Goal: Transaction & Acquisition: Purchase product/service

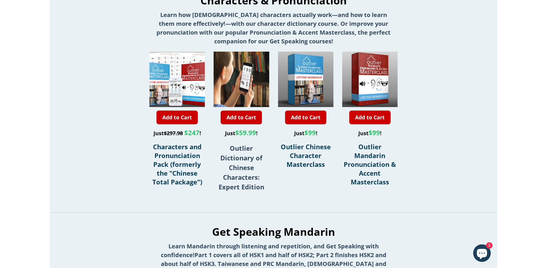
scroll to position [177, 0]
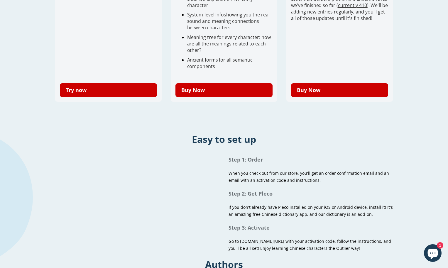
scroll to position [114, 0]
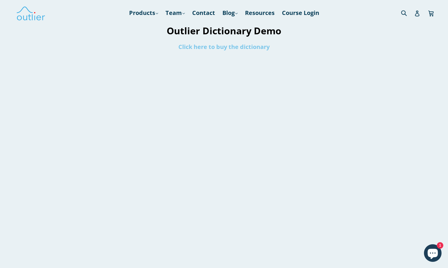
click at [205, 46] on link "Click here to buy the dictionary" at bounding box center [223, 47] width 91 height 8
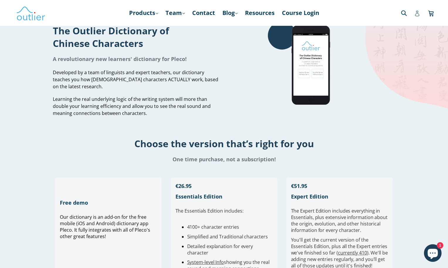
click at [414, 13] on icon at bounding box center [417, 14] width 6 height 6
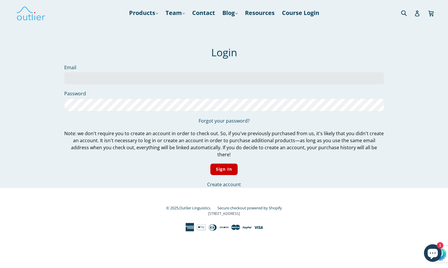
click at [210, 78] on input "Email" at bounding box center [223, 78] width 319 height 12
type input "[EMAIL_ADDRESS][DOMAIN_NAME]"
click at [227, 164] on input "Sign In" at bounding box center [223, 169] width 27 height 11
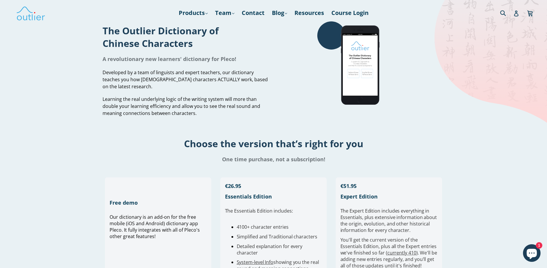
scroll to position [200, 0]
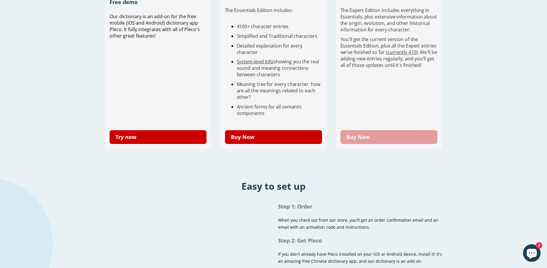
click at [380, 140] on link "Buy Now" at bounding box center [389, 137] width 97 height 14
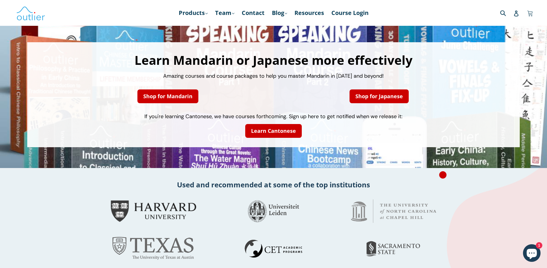
click at [530, 11] on icon at bounding box center [530, 13] width 6 height 9
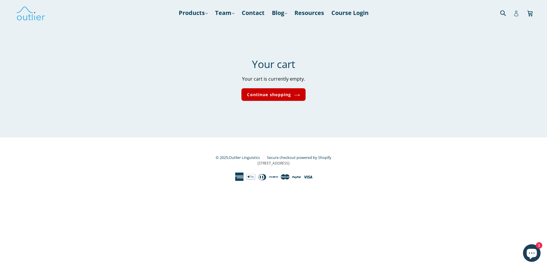
click at [517, 17] on link "Account" at bounding box center [517, 13] width 6 height 12
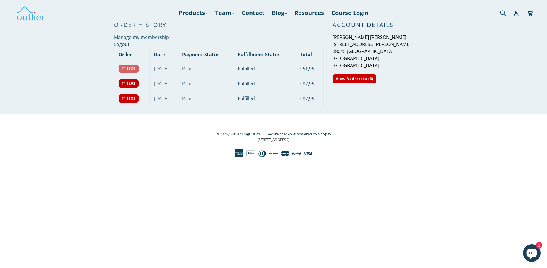
click at [130, 70] on link "#11330" at bounding box center [128, 68] width 21 height 9
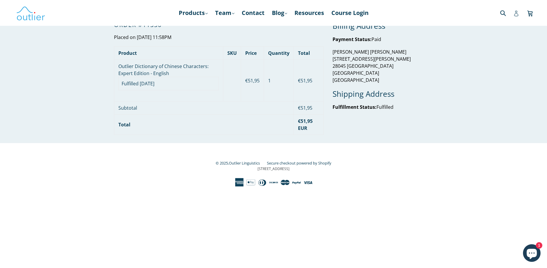
click at [516, 15] on icon at bounding box center [517, 14] width 6 height 6
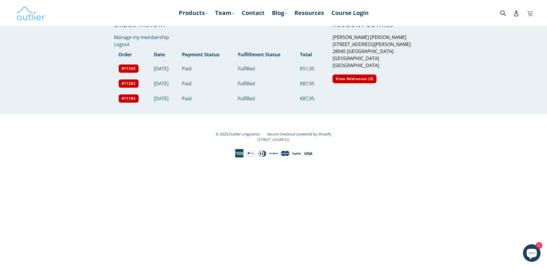
click at [531, 16] on icon at bounding box center [530, 13] width 6 height 9
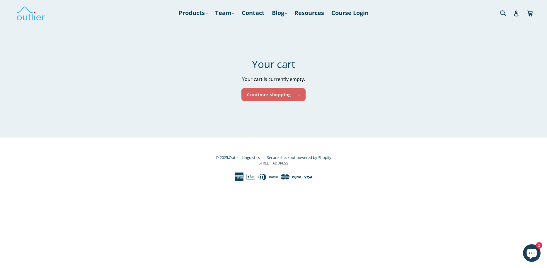
click at [276, 98] on link "Continue shopping" at bounding box center [274, 94] width 64 height 13
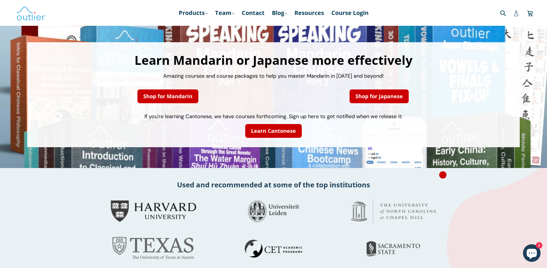
click at [518, 14] on icon at bounding box center [516, 14] width 4 height 6
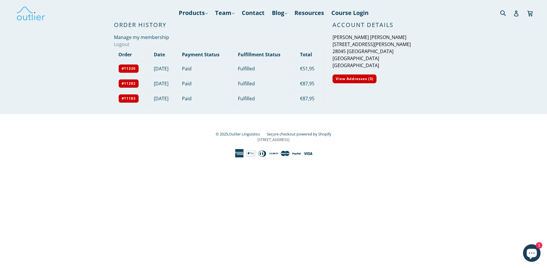
click at [123, 43] on link "Logout" at bounding box center [122, 44] width 16 height 6
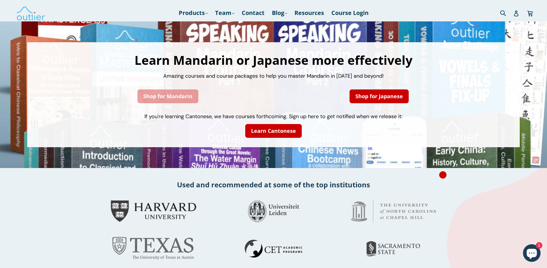
click at [193, 97] on link "Shop for Mandarin" at bounding box center [167, 96] width 61 height 14
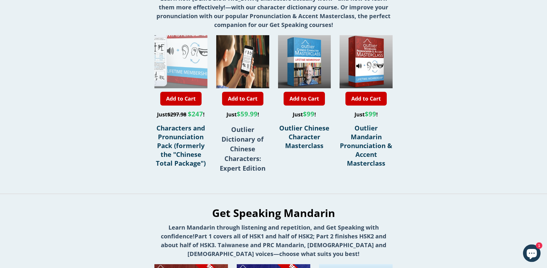
scroll to position [200, 0]
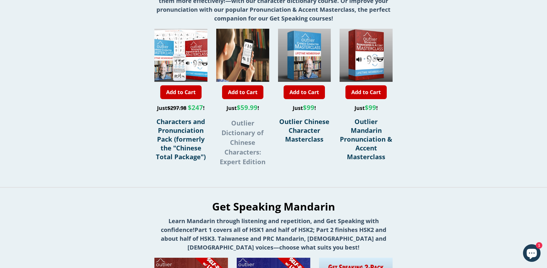
click at [249, 141] on strong "Outlier Dictionary of Chinese Characters: Expert Edition" at bounding box center [243, 141] width 46 height 47
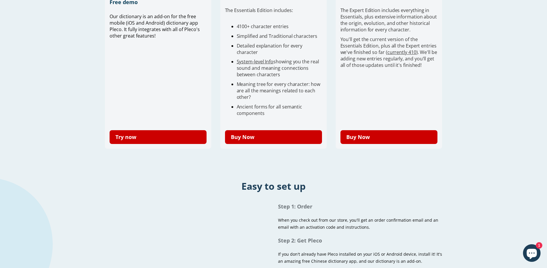
scroll to position [334, 0]
